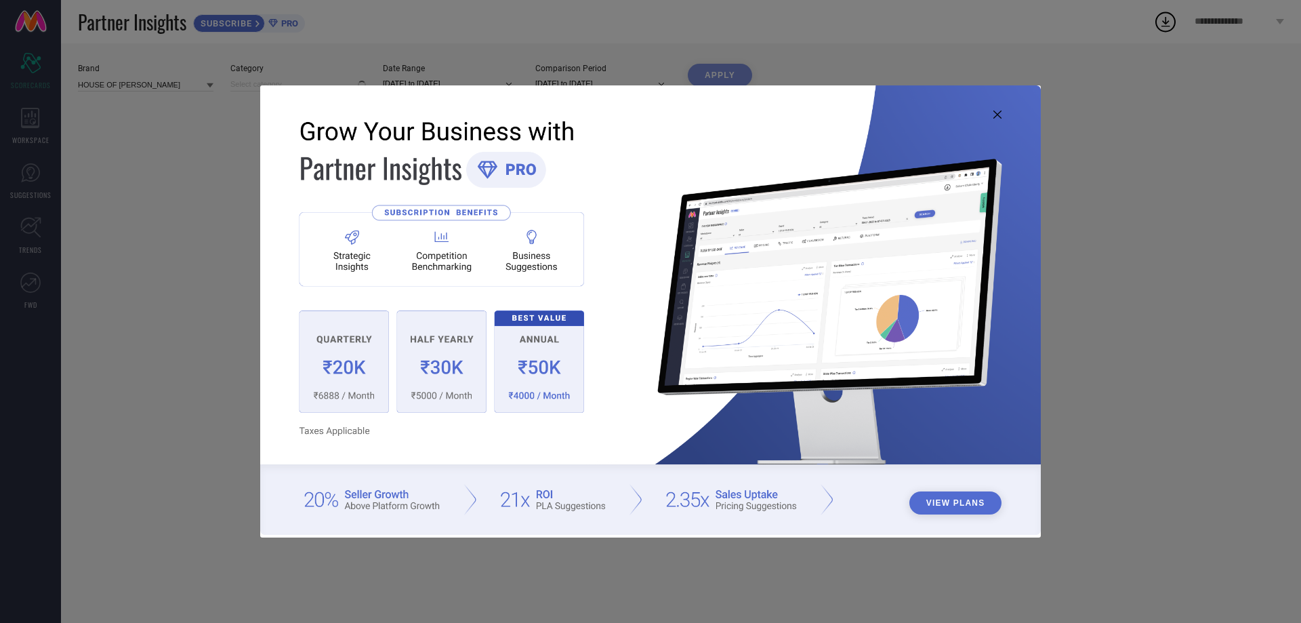
type input "All"
click at [1001, 117] on icon at bounding box center [998, 114] width 8 height 8
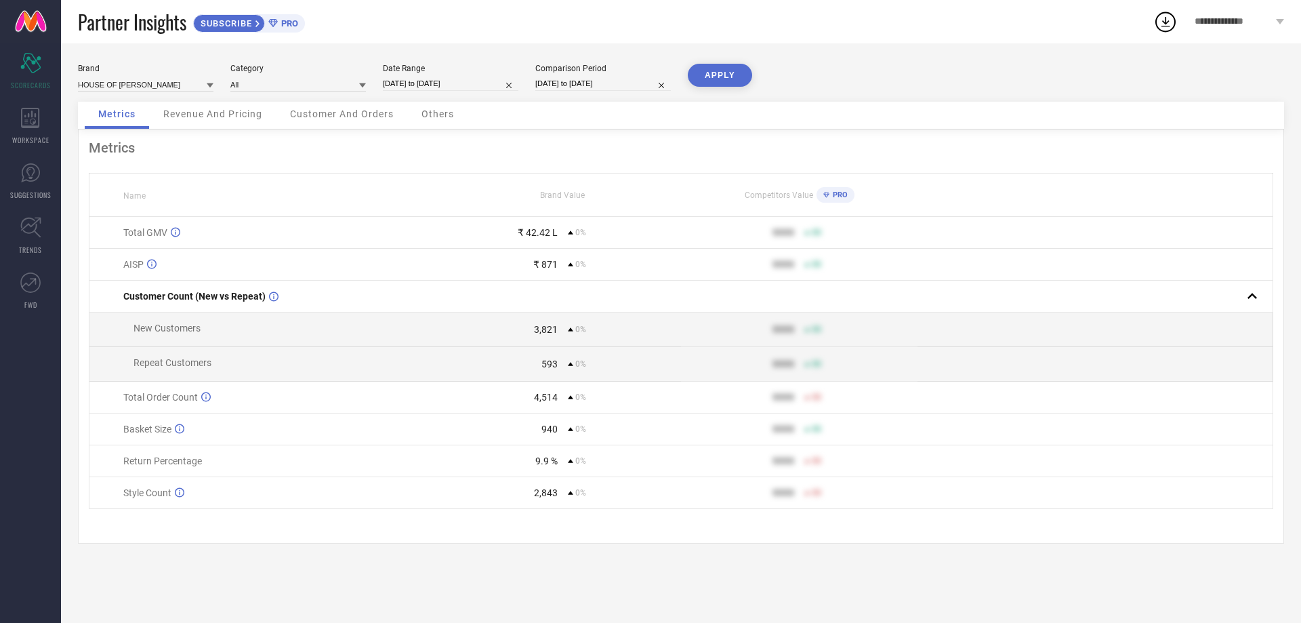
select select "8"
select select "2025"
select select "9"
select select "2025"
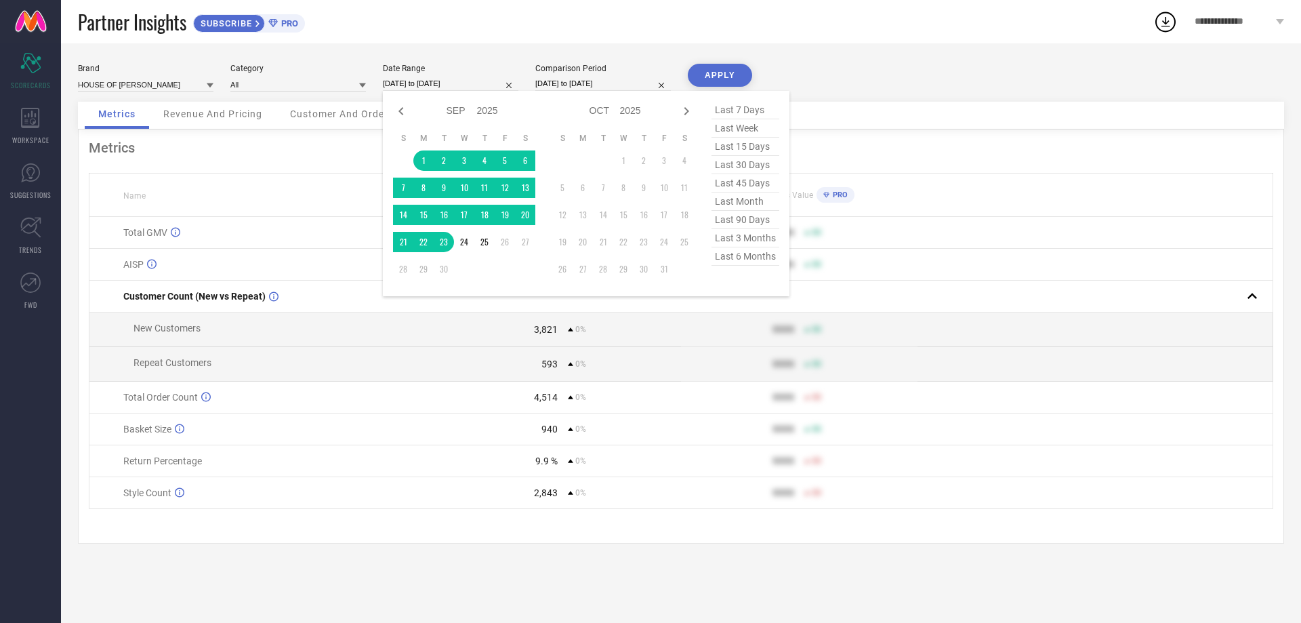
click at [449, 87] on input "[DATE] to [DATE]" at bounding box center [451, 84] width 136 height 14
click at [422, 163] on td "1" at bounding box center [423, 160] width 20 height 20
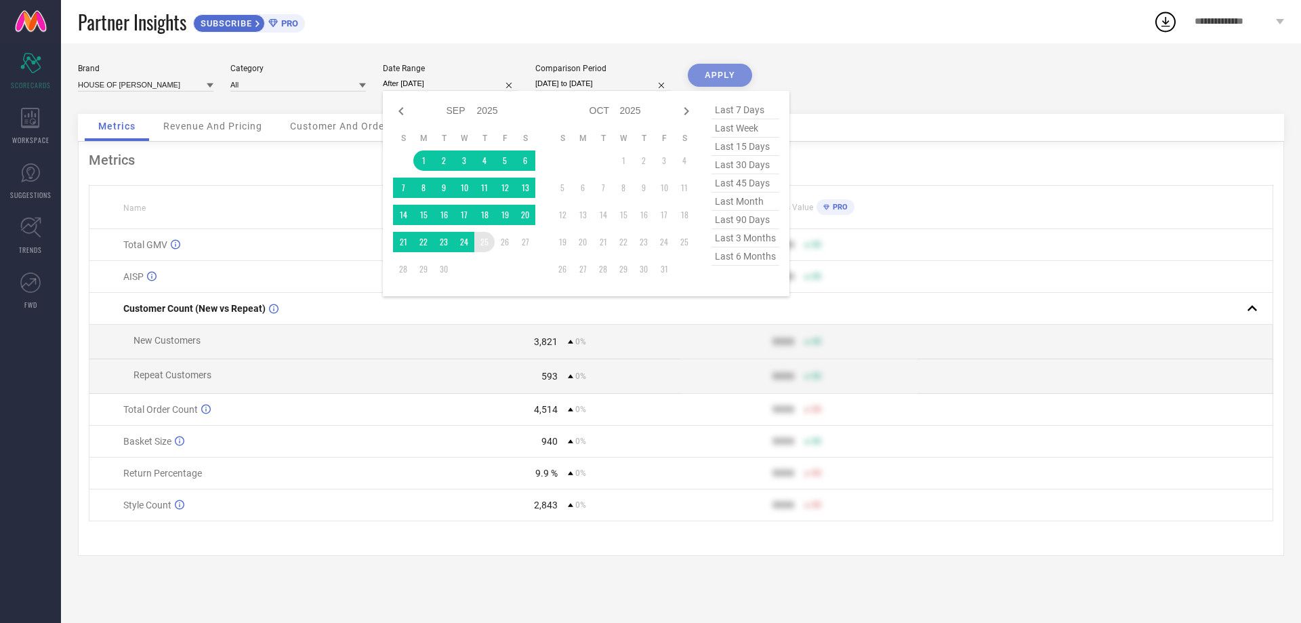
type input "[DATE] to [DATE]"
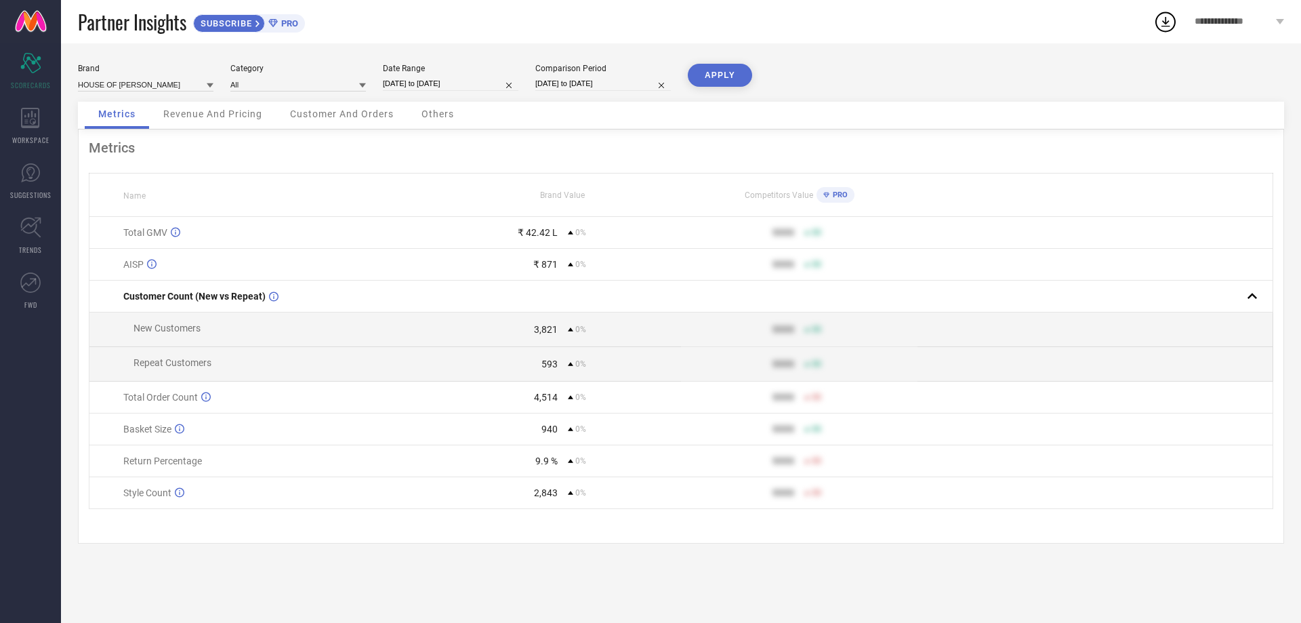
click at [575, 81] on input "[DATE] to [DATE]" at bounding box center [603, 84] width 136 height 14
select select "8"
select select "2025"
select select "9"
select select "2025"
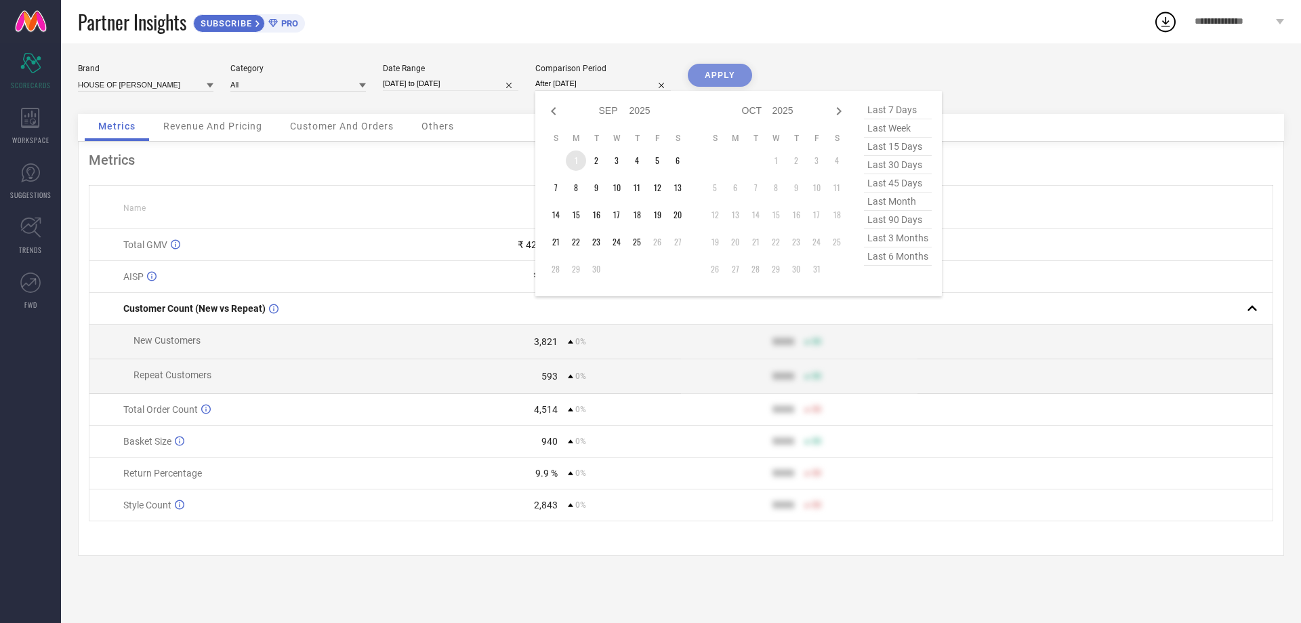
click at [575, 163] on td "1" at bounding box center [576, 160] width 20 height 20
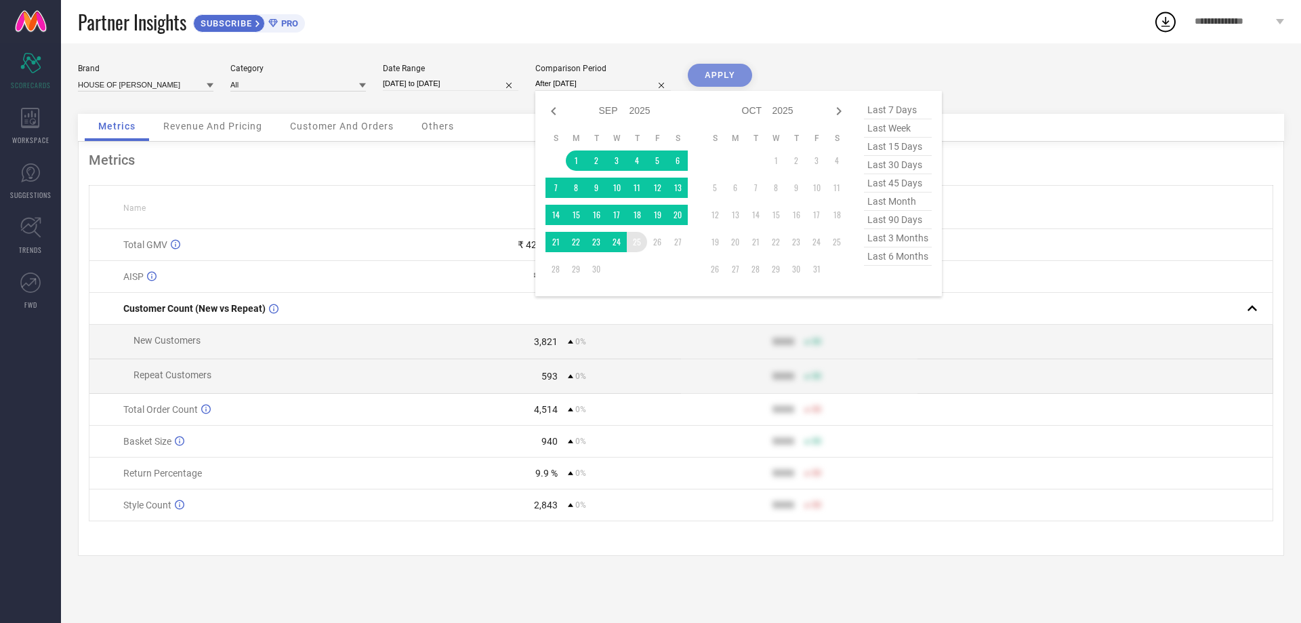
type input "[DATE] to [DATE]"
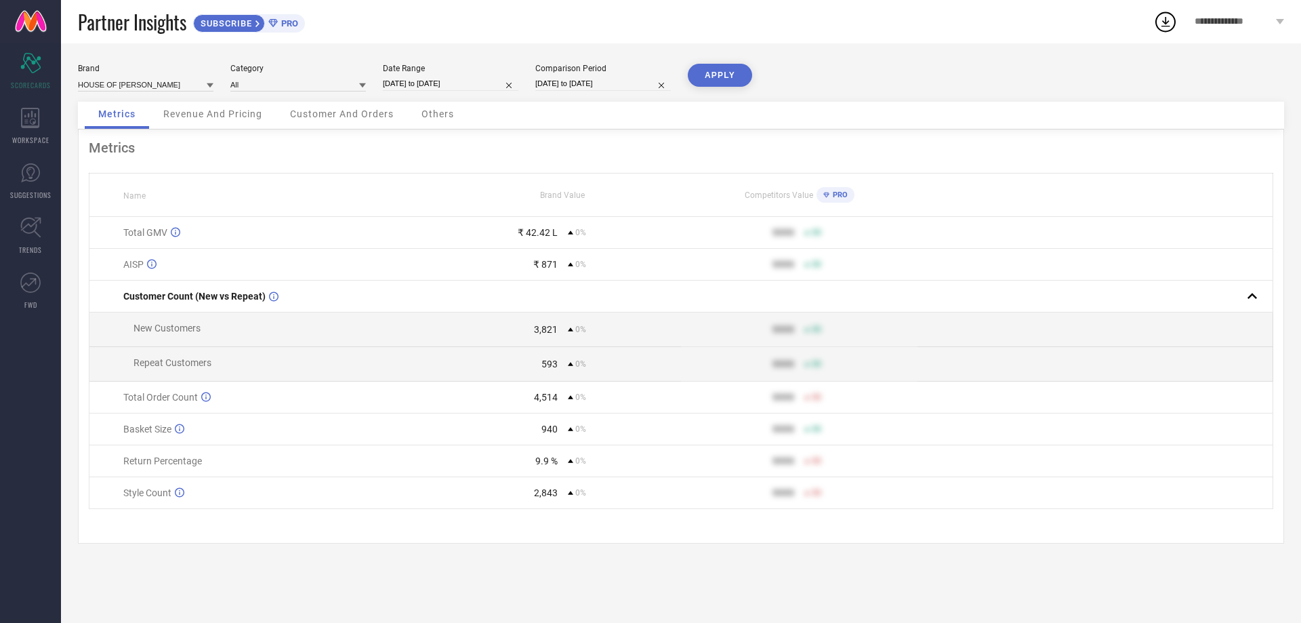
click at [708, 77] on button "APPLY" at bounding box center [720, 75] width 64 height 23
